Goal: Use online tool/utility: Utilize a website feature to perform a specific function

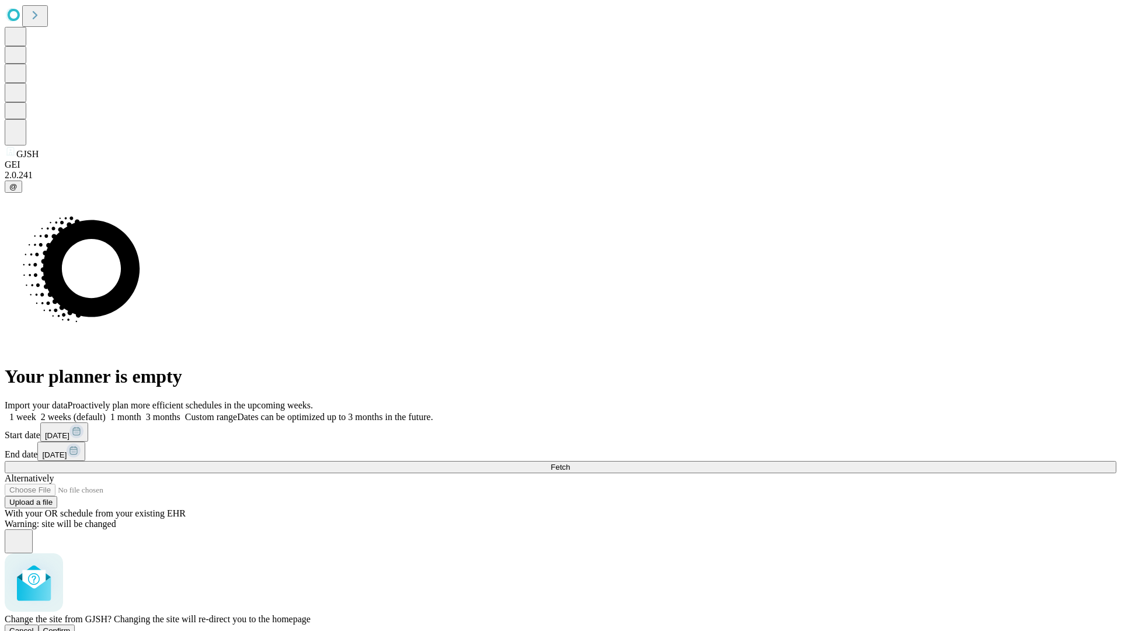
click at [71, 626] on span "Confirm" at bounding box center [56, 630] width 27 height 9
click at [36, 412] on label "1 week" at bounding box center [21, 417] width 32 height 10
click at [570, 463] on span "Fetch" at bounding box center [560, 467] width 19 height 9
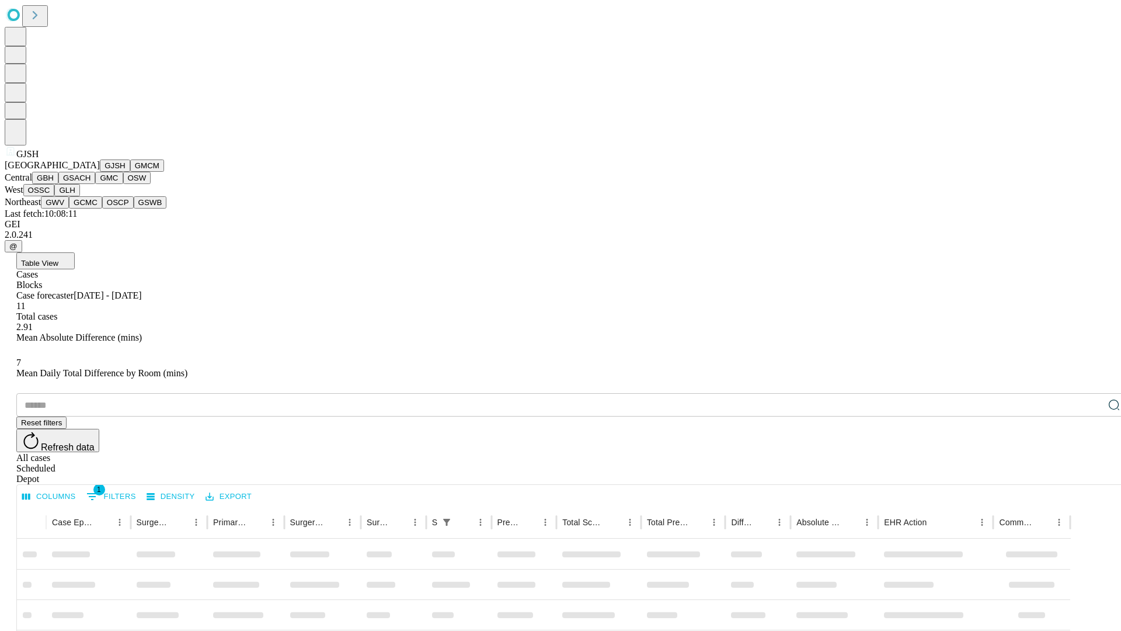
click at [130, 172] on button "GMCM" at bounding box center [147, 165] width 34 height 12
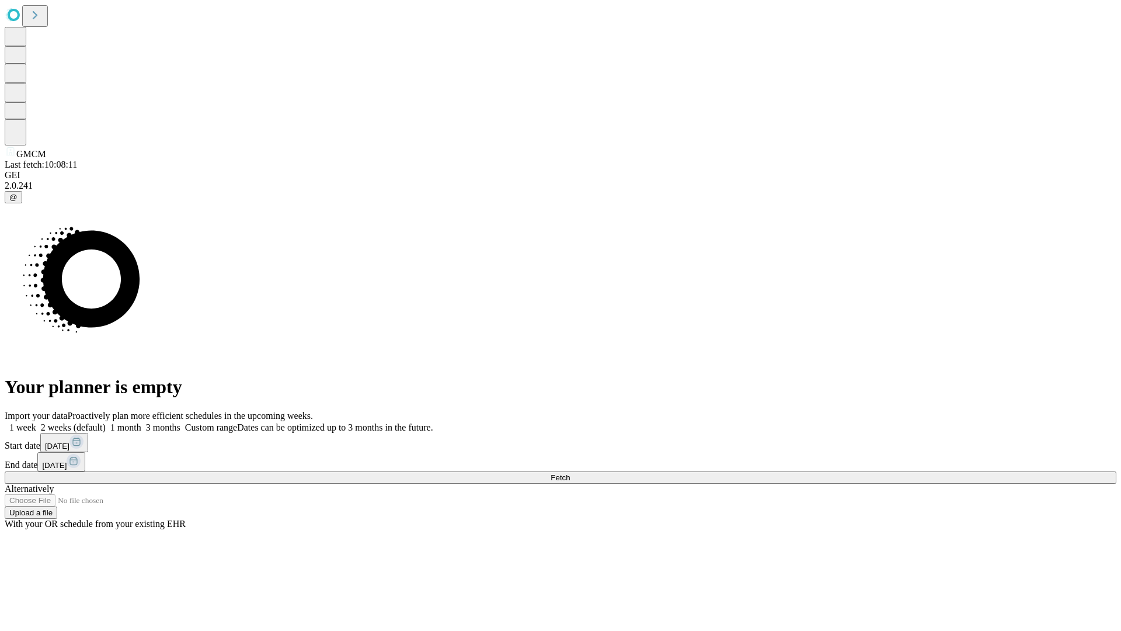
click at [36, 422] on label "1 week" at bounding box center [21, 427] width 32 height 10
click at [570, 473] on span "Fetch" at bounding box center [560, 477] width 19 height 9
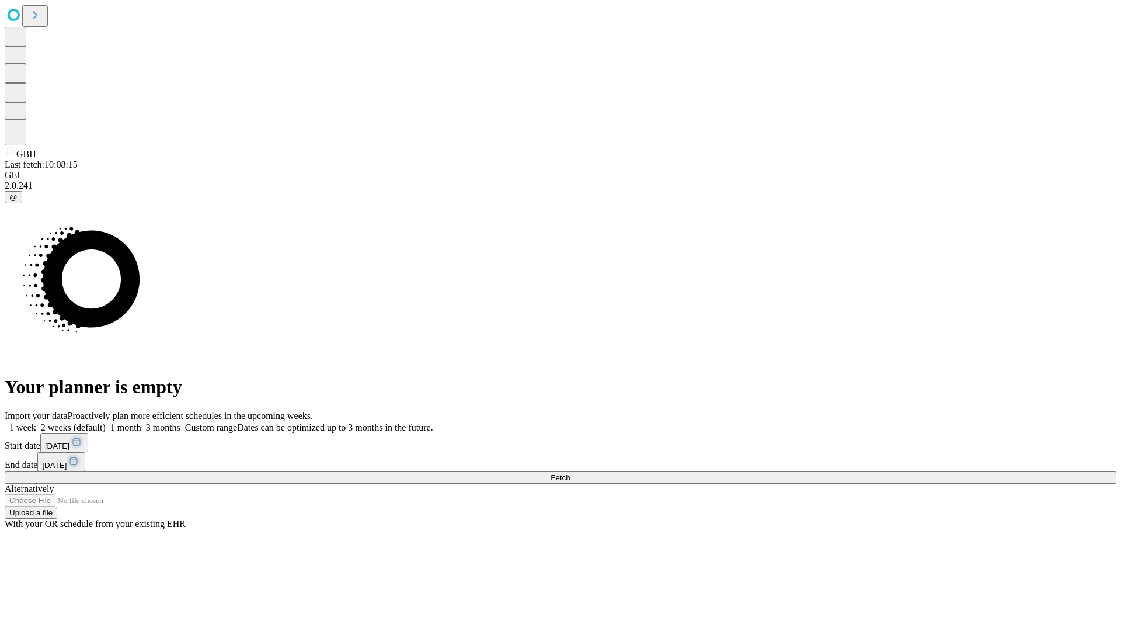
click at [36, 422] on label "1 week" at bounding box center [21, 427] width 32 height 10
click at [570, 473] on span "Fetch" at bounding box center [560, 477] width 19 height 9
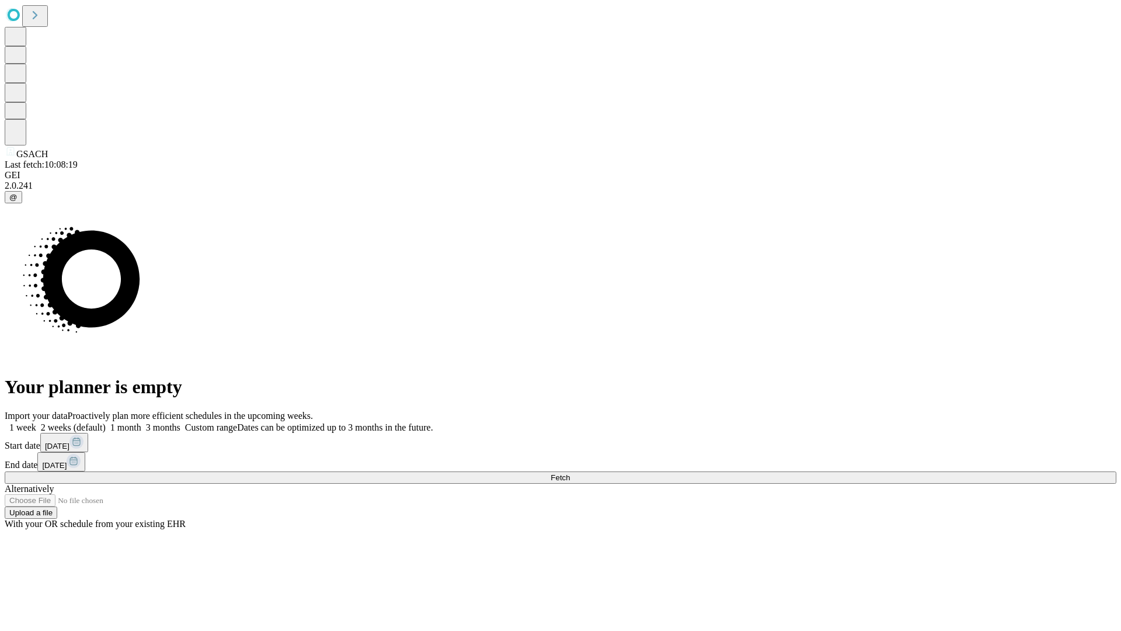
click at [36, 422] on label "1 week" at bounding box center [21, 427] width 32 height 10
click at [570, 473] on span "Fetch" at bounding box center [560, 477] width 19 height 9
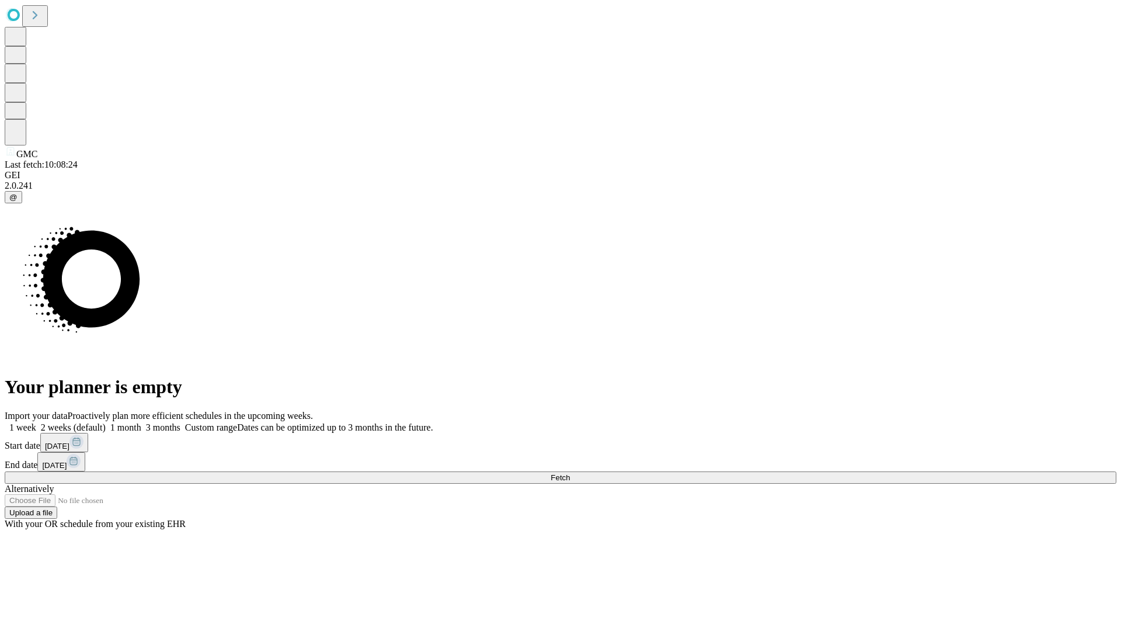
click at [36, 422] on label "1 week" at bounding box center [21, 427] width 32 height 10
click at [570, 473] on span "Fetch" at bounding box center [560, 477] width 19 height 9
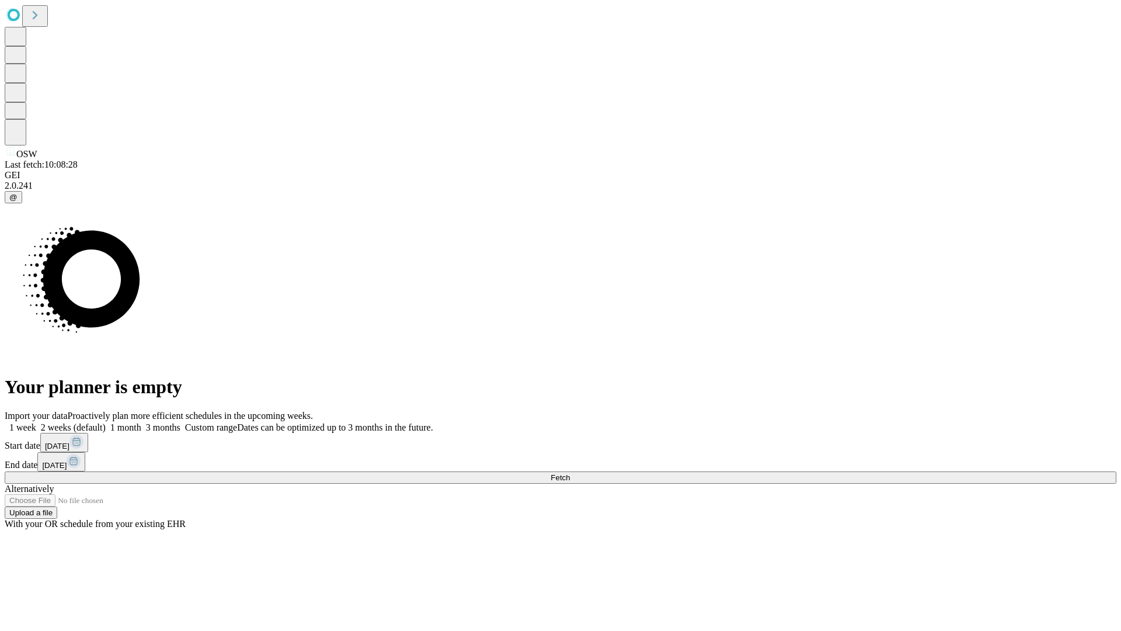
click at [36, 422] on label "1 week" at bounding box center [21, 427] width 32 height 10
click at [570, 473] on span "Fetch" at bounding box center [560, 477] width 19 height 9
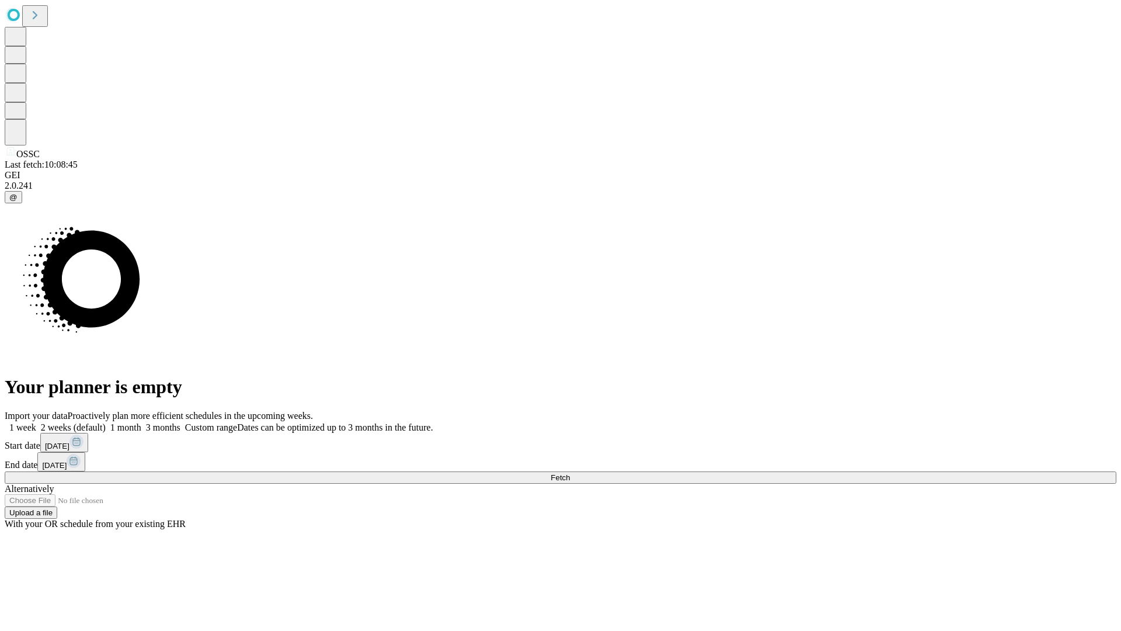
click at [36, 422] on label "1 week" at bounding box center [21, 427] width 32 height 10
click at [570, 473] on span "Fetch" at bounding box center [560, 477] width 19 height 9
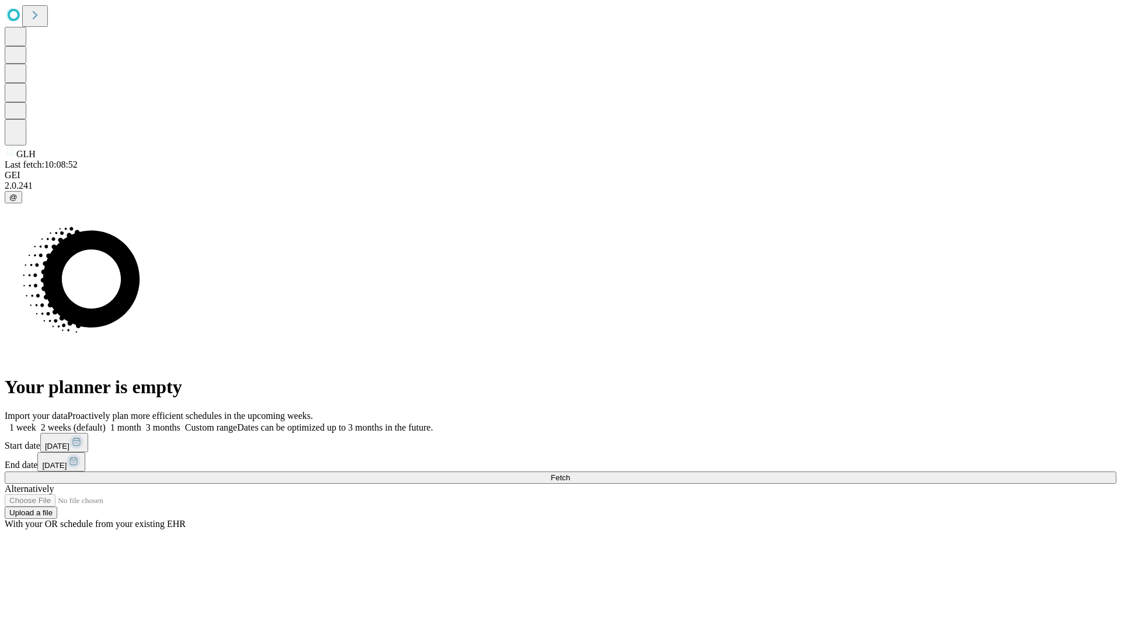
click at [36, 422] on label "1 week" at bounding box center [21, 427] width 32 height 10
click at [570, 473] on span "Fetch" at bounding box center [560, 477] width 19 height 9
click at [36, 422] on label "1 week" at bounding box center [21, 427] width 32 height 10
click at [570, 473] on span "Fetch" at bounding box center [560, 477] width 19 height 9
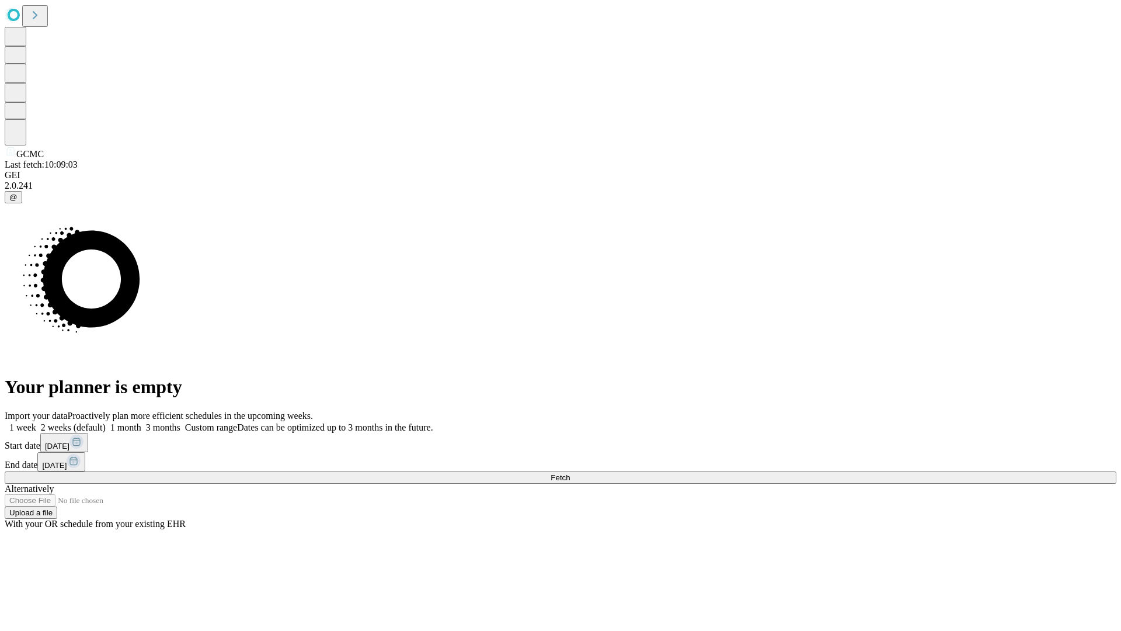
click at [36, 422] on label "1 week" at bounding box center [21, 427] width 32 height 10
click at [570, 473] on span "Fetch" at bounding box center [560, 477] width 19 height 9
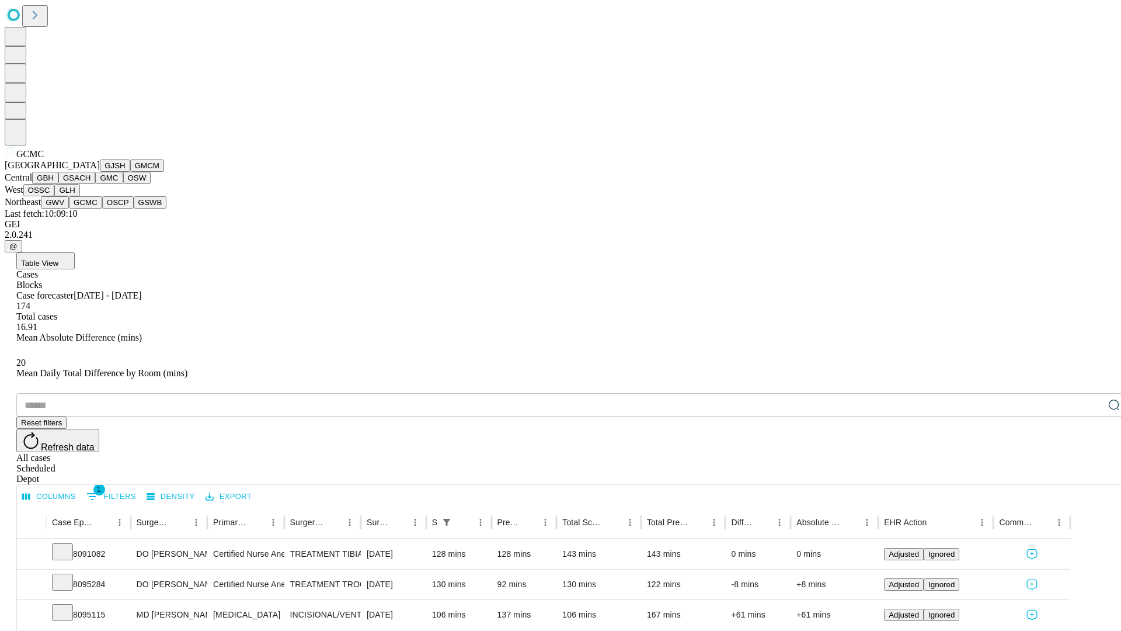
click at [102, 208] on button "OSCP" at bounding box center [118, 202] width 32 height 12
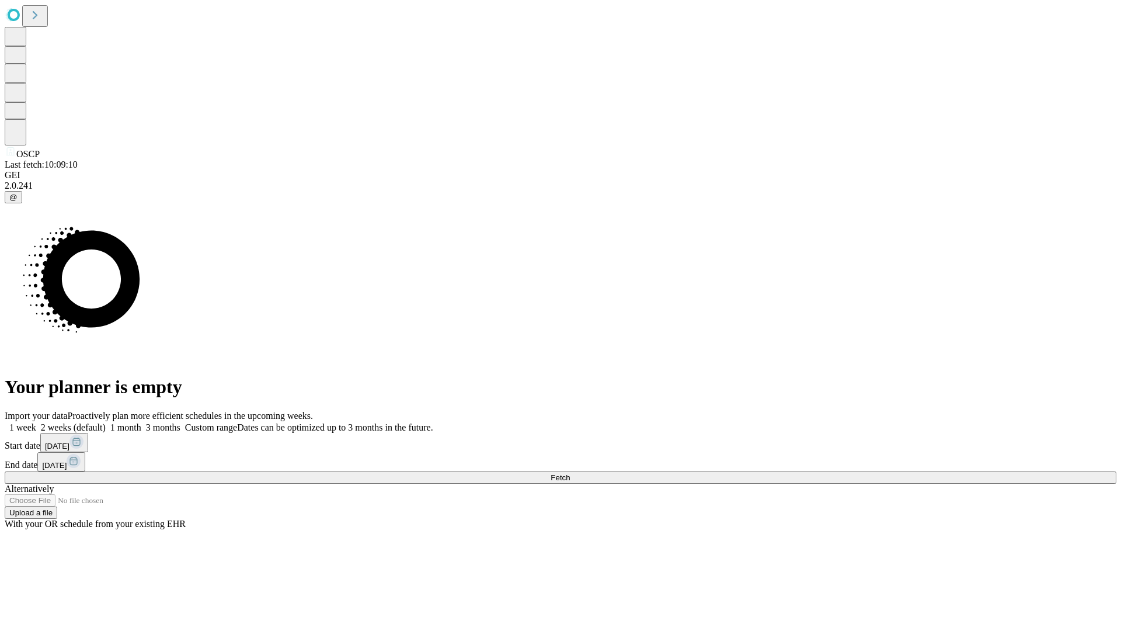
click at [36, 422] on label "1 week" at bounding box center [21, 427] width 32 height 10
click at [570, 473] on span "Fetch" at bounding box center [560, 477] width 19 height 9
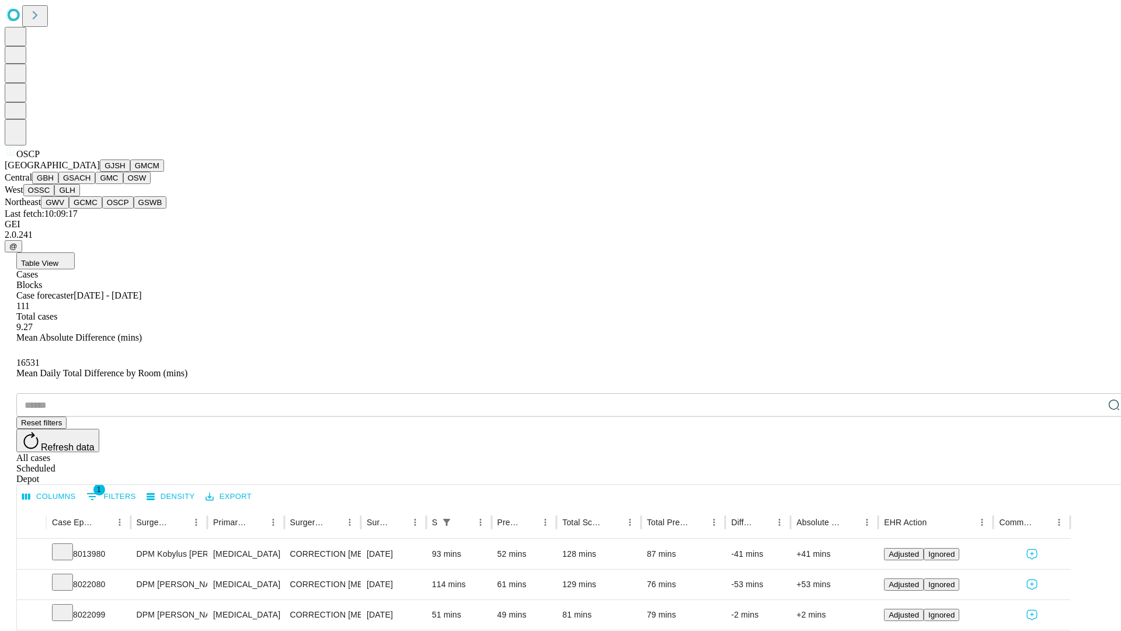
click at [134, 208] on button "GSWB" at bounding box center [150, 202] width 33 height 12
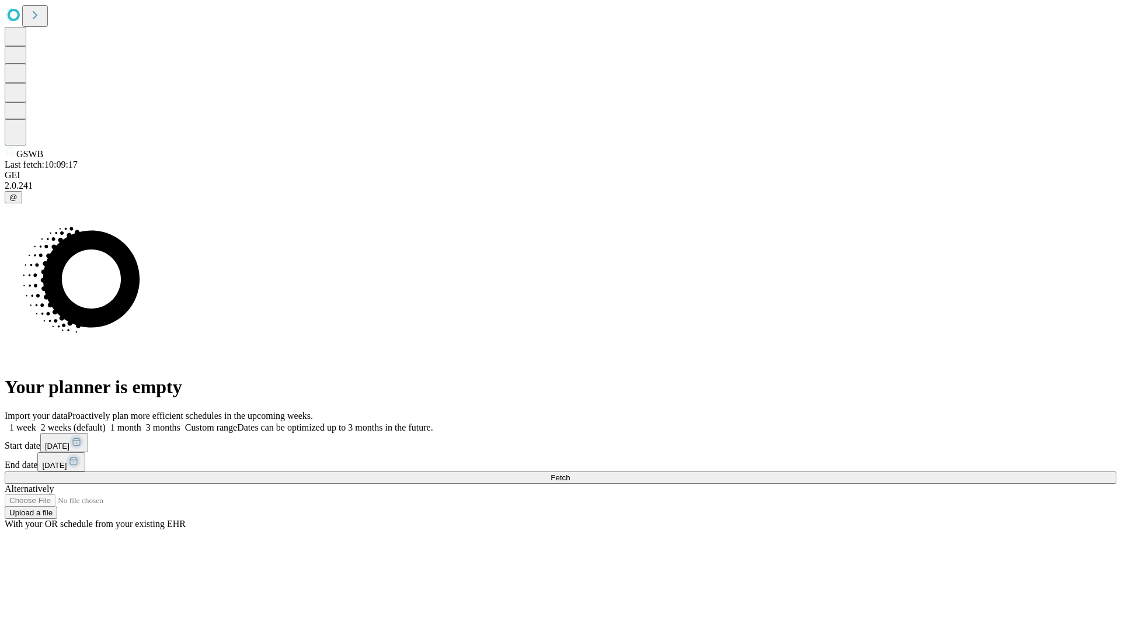
click at [570, 473] on span "Fetch" at bounding box center [560, 477] width 19 height 9
